Goal: Find specific page/section: Find specific page/section

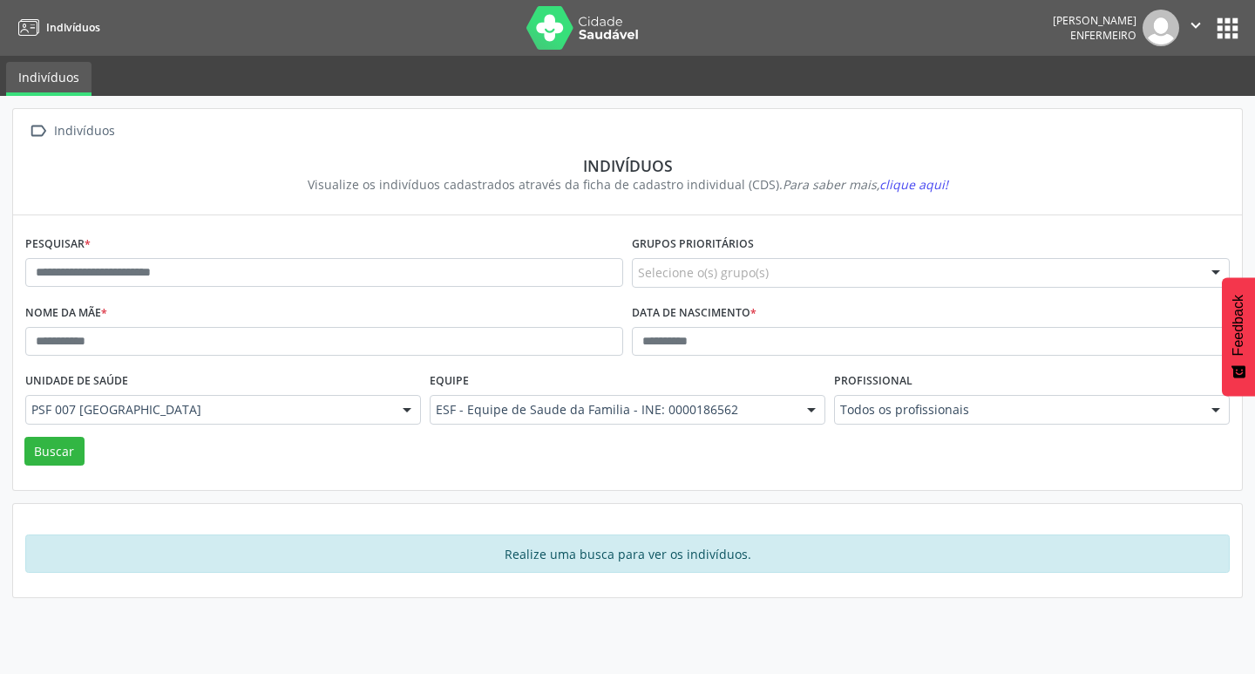
click at [1248, 11] on nav "Indivíduos [PERSON_NAME] Enfermeiro  Configurações Sair apps" at bounding box center [627, 28] width 1255 height 56
click at [1240, 32] on button "apps" at bounding box center [1228, 28] width 31 height 31
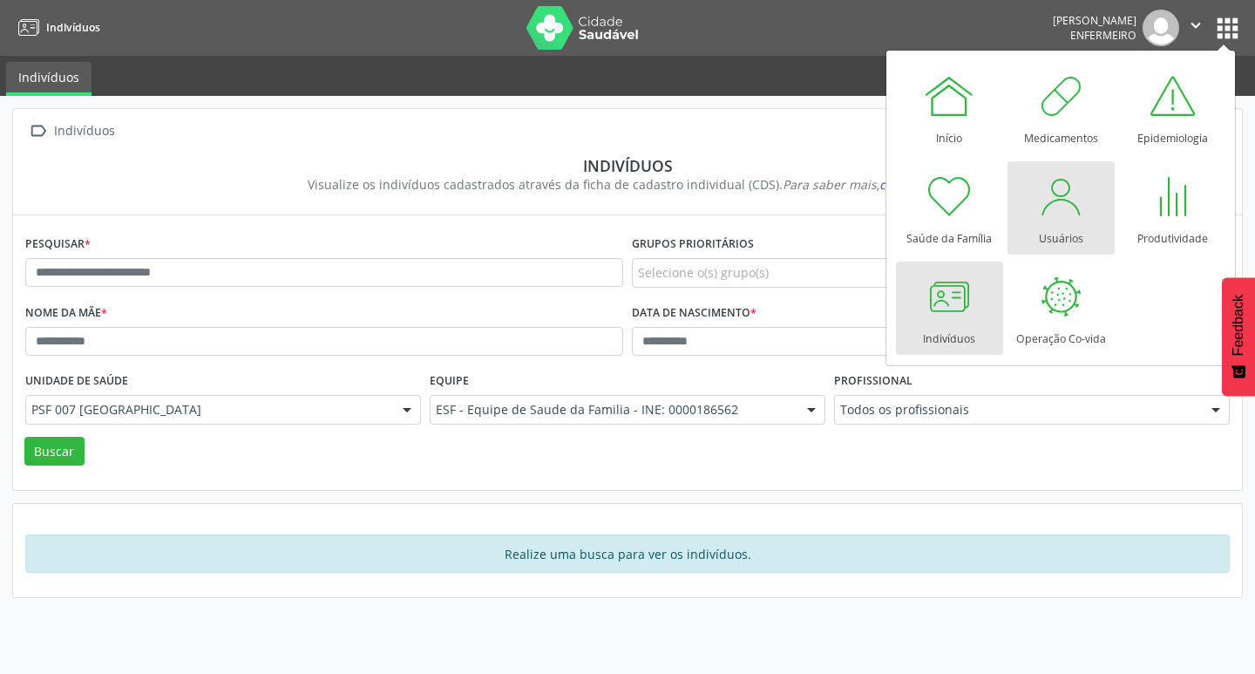
click at [1061, 194] on div at bounding box center [1061, 196] width 52 height 52
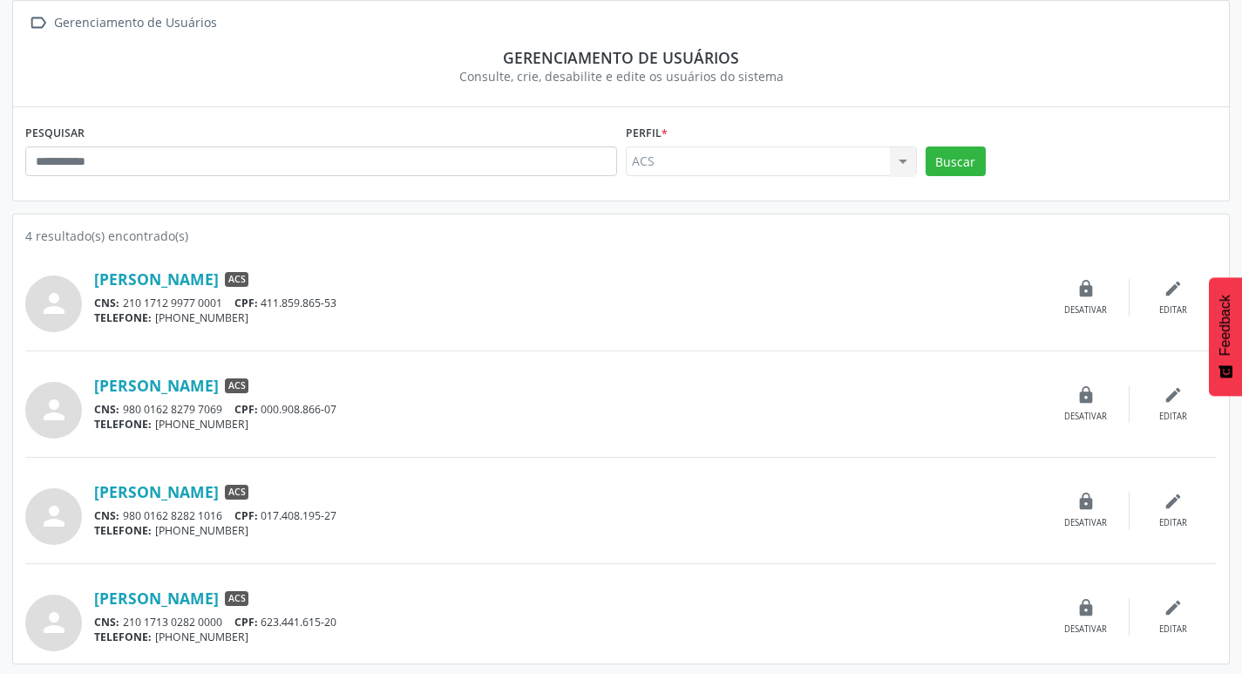
scroll to position [111, 0]
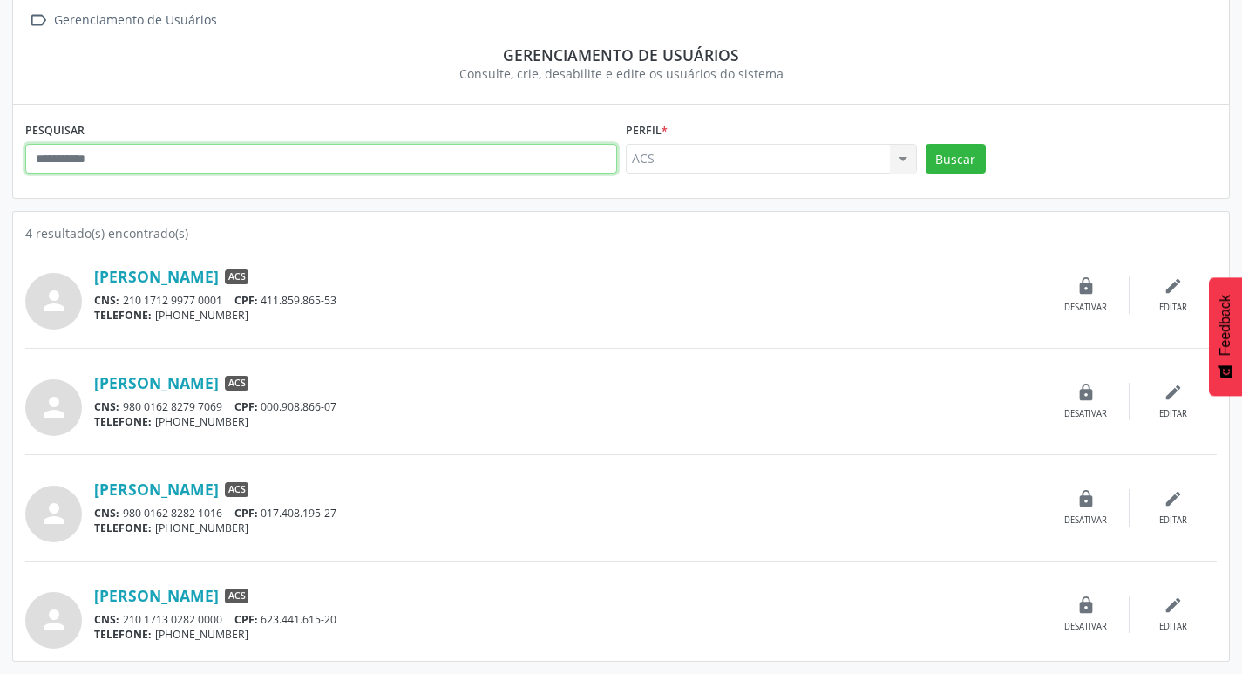
click at [135, 162] on input "text" at bounding box center [321, 159] width 592 height 30
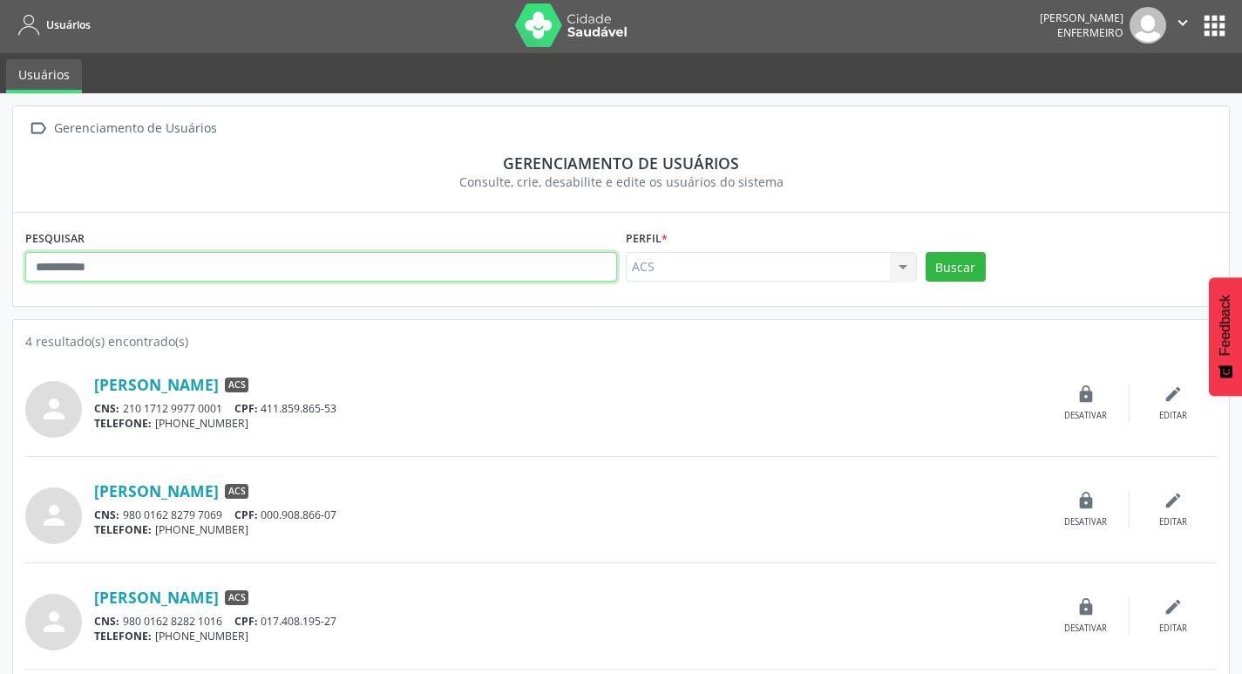
scroll to position [0, 0]
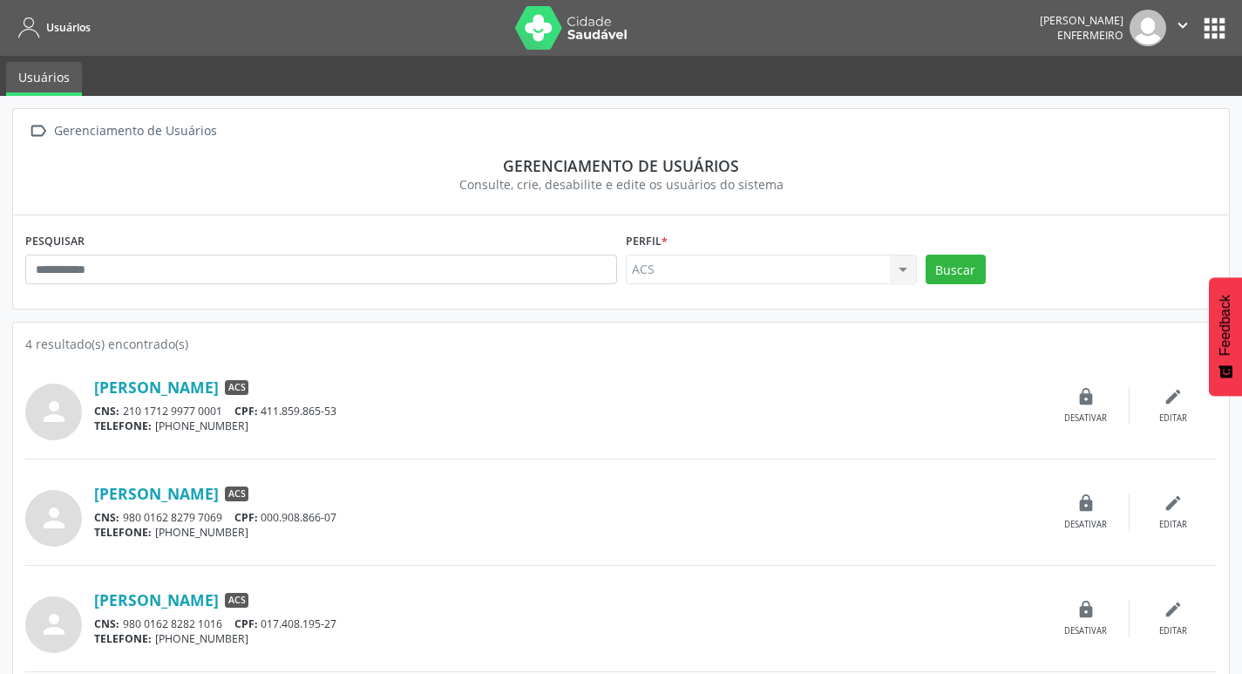
click at [1214, 30] on button "apps" at bounding box center [1215, 28] width 31 height 31
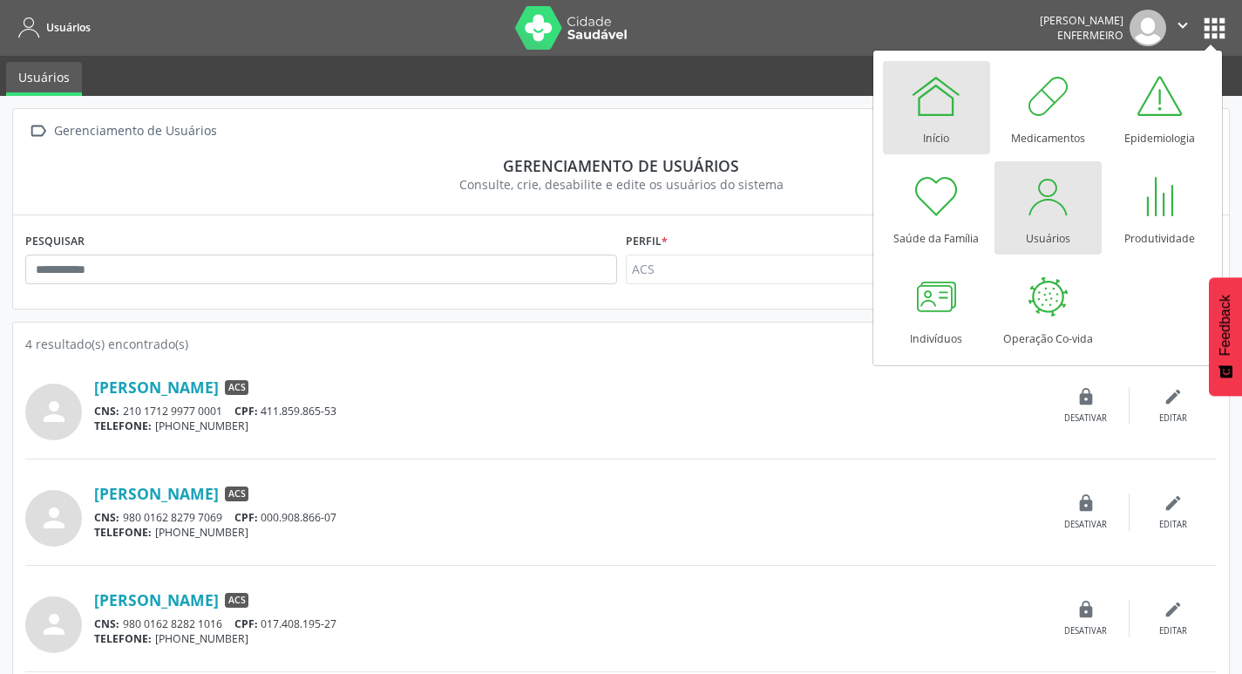
click at [962, 107] on div at bounding box center [936, 96] width 52 height 52
